Goal: Information Seeking & Learning: Learn about a topic

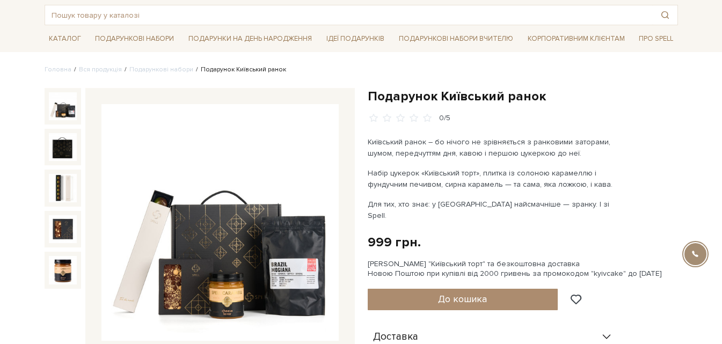
scroll to position [107, 0]
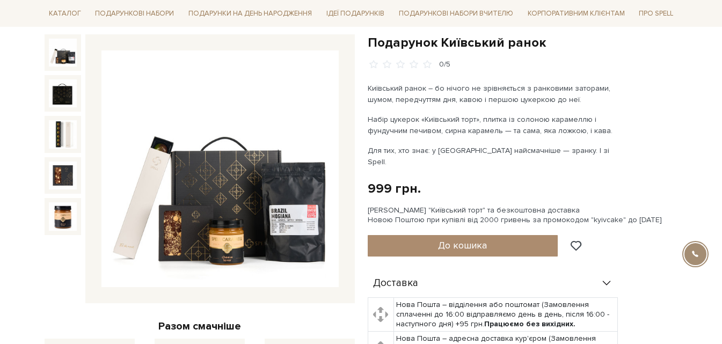
click at [65, 59] on img at bounding box center [63, 53] width 28 height 28
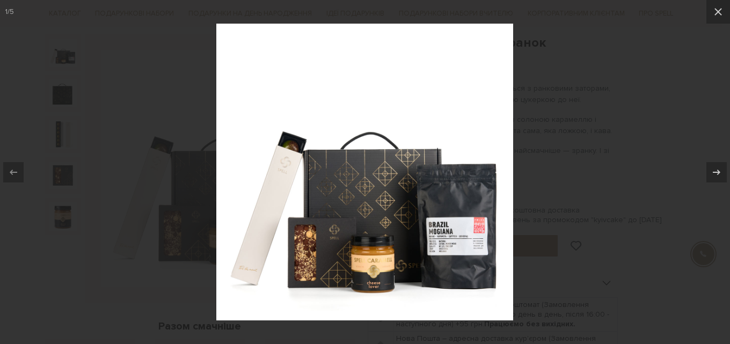
click at [62, 92] on div at bounding box center [365, 172] width 730 height 344
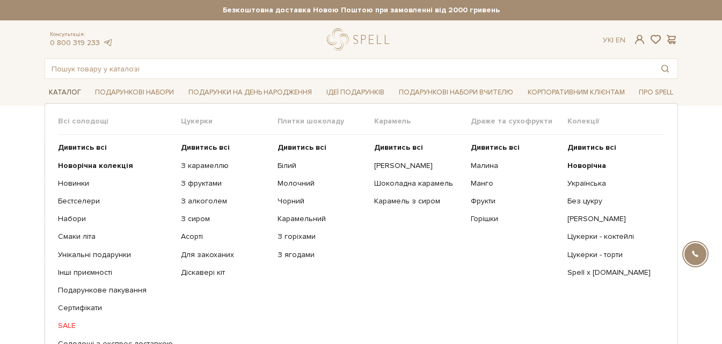
click at [61, 92] on link "Каталог" at bounding box center [65, 92] width 41 height 17
click at [382, 122] on span "Карамель" at bounding box center [422, 121] width 97 height 10
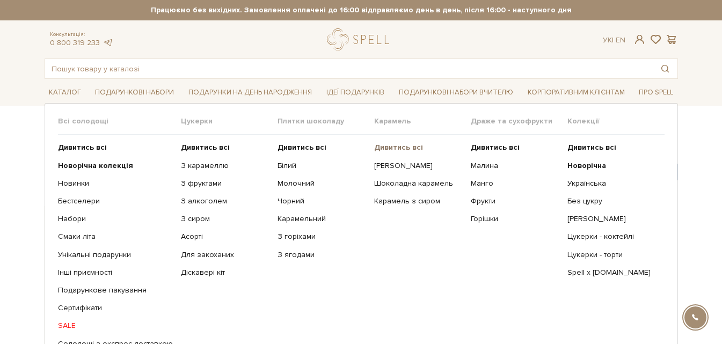
click at [394, 146] on b "Дивитись всі" at bounding box center [398, 147] width 49 height 9
